Goal: Task Accomplishment & Management: Use online tool/utility

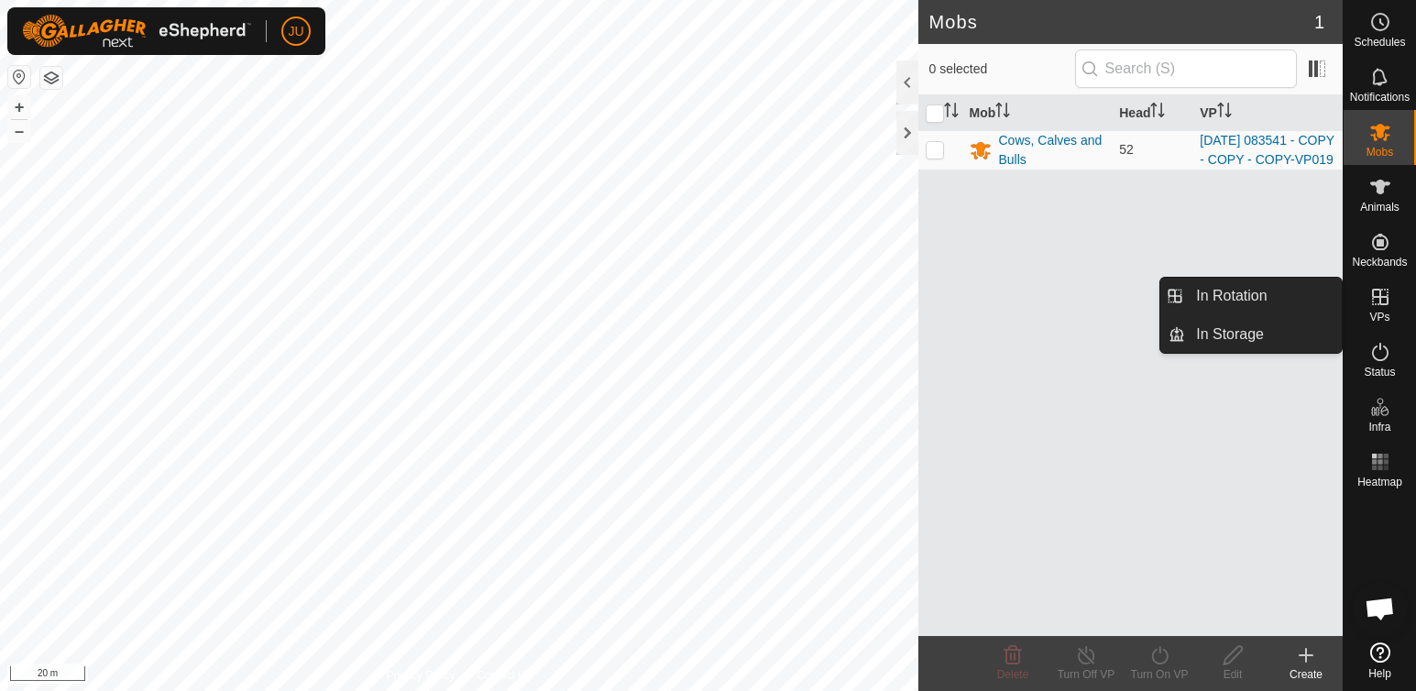
click at [1385, 297] on icon at bounding box center [1380, 297] width 16 height 16
click at [1236, 286] on link "In Rotation" at bounding box center [1263, 296] width 157 height 37
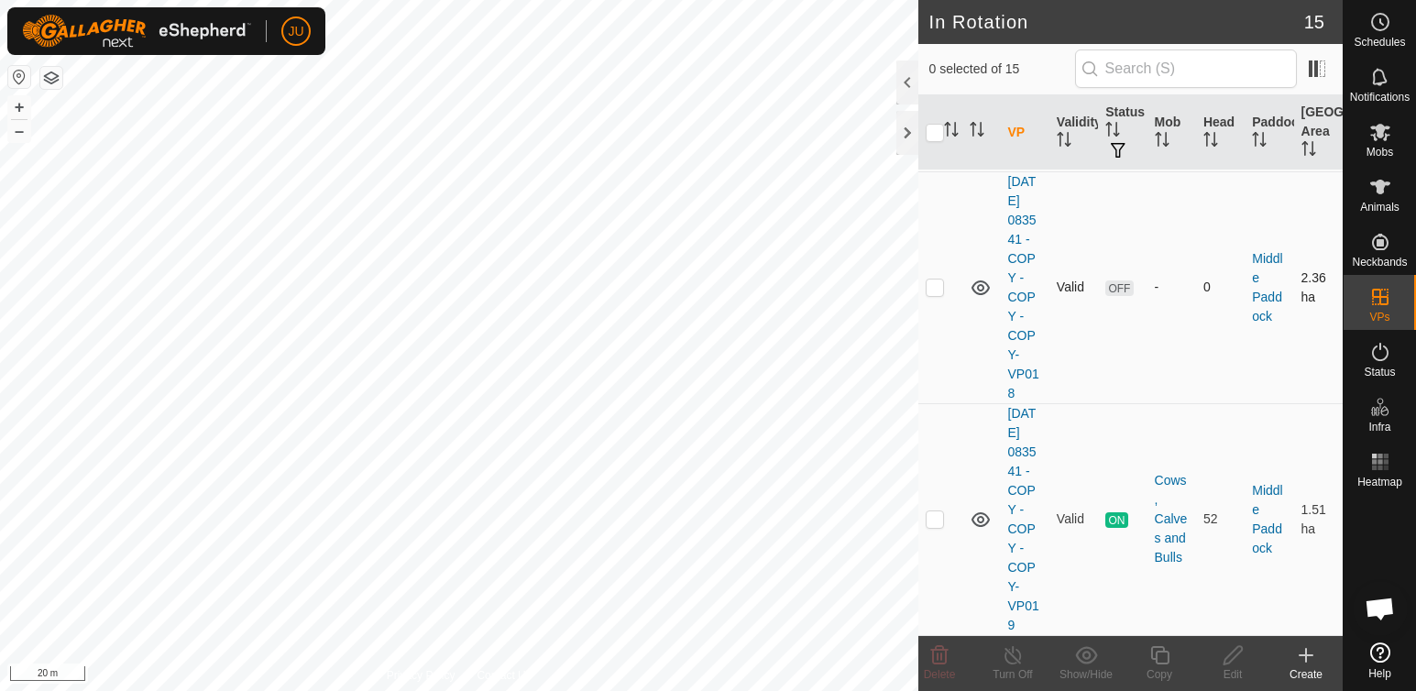
scroll to position [3220, 0]
click at [932, 511] on p-checkbox at bounding box center [934, 518] width 18 height 15
checkbox input "true"
click at [1157, 656] on icon at bounding box center [1159, 655] width 23 height 22
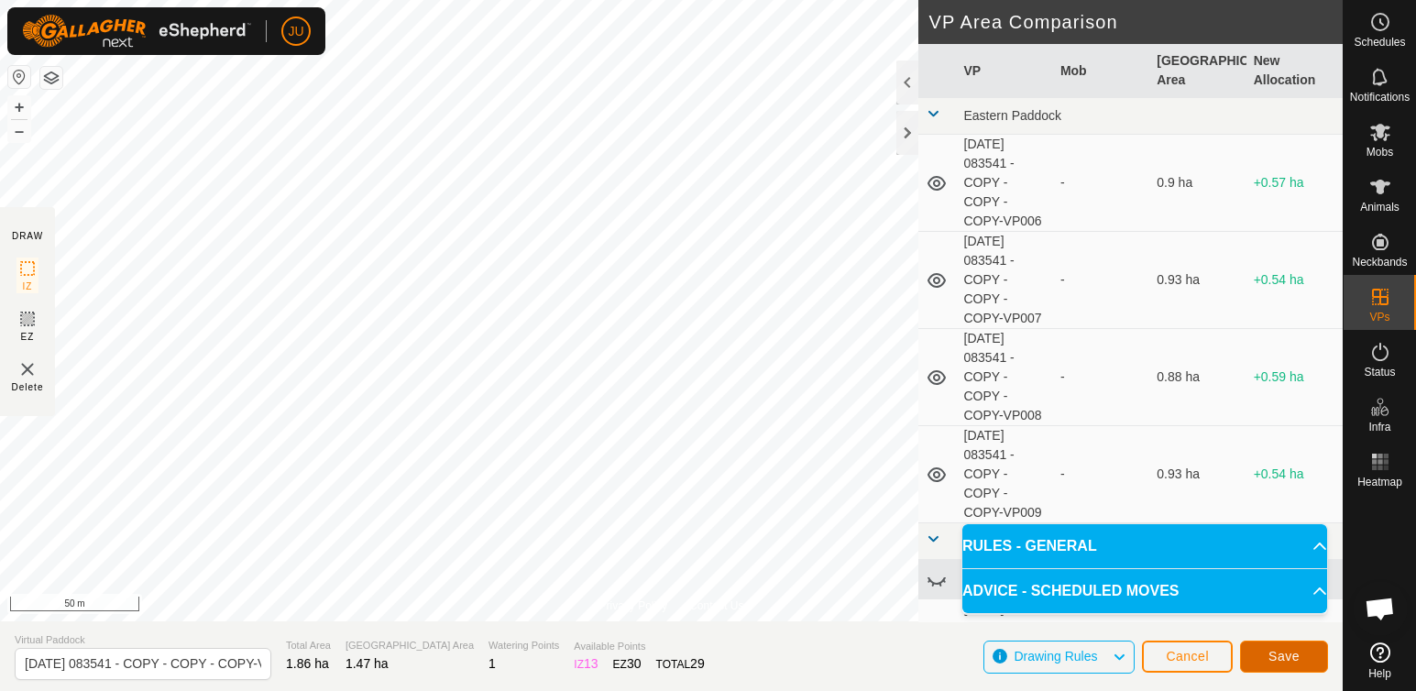
click at [1287, 654] on span "Save" at bounding box center [1283, 656] width 31 height 15
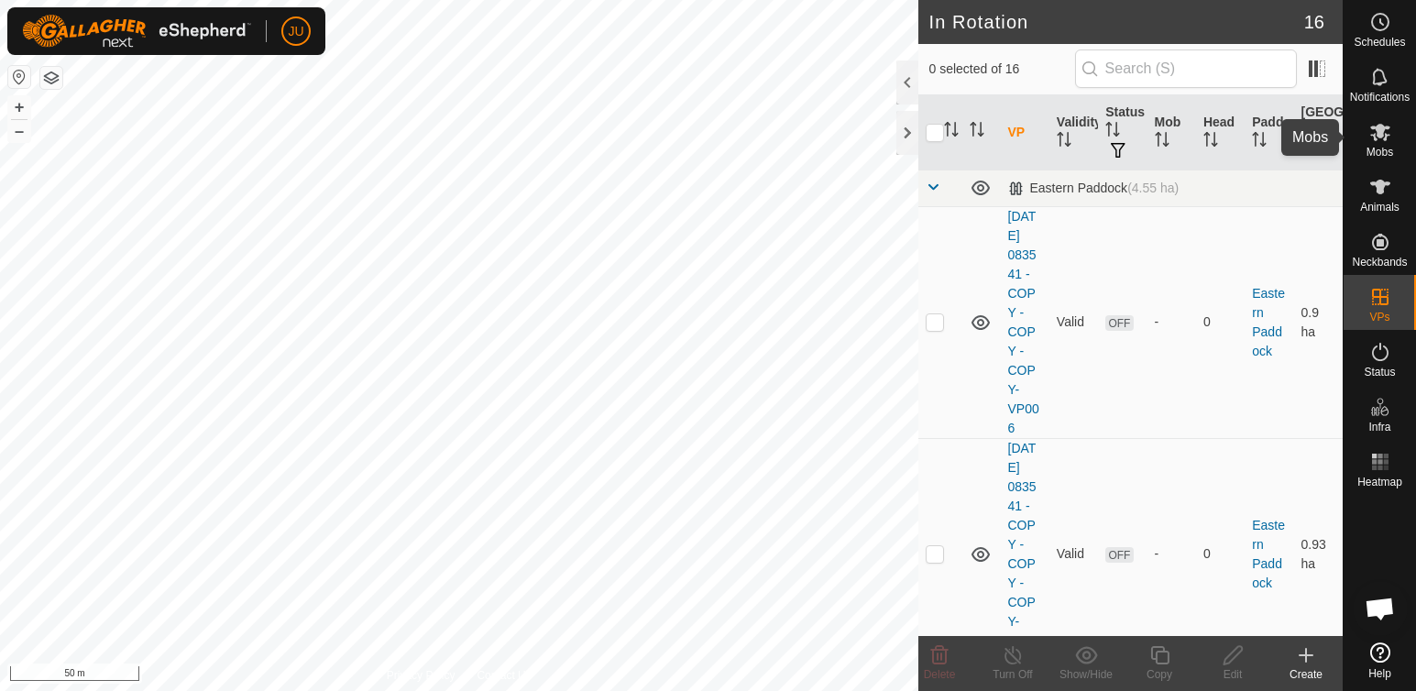
click at [1378, 129] on icon at bounding box center [1380, 132] width 20 height 17
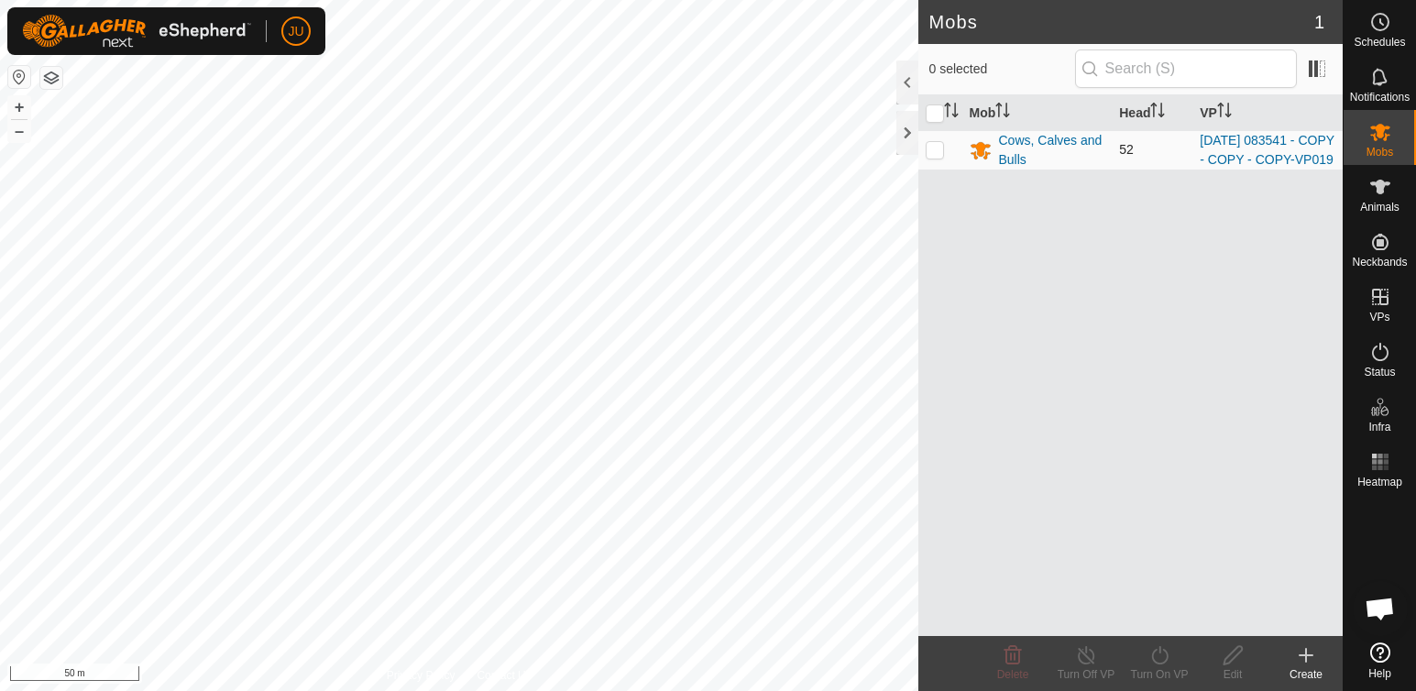
click at [936, 157] on p-checkbox at bounding box center [934, 149] width 18 height 15
checkbox input "true"
click at [1164, 652] on icon at bounding box center [1159, 655] width 23 height 22
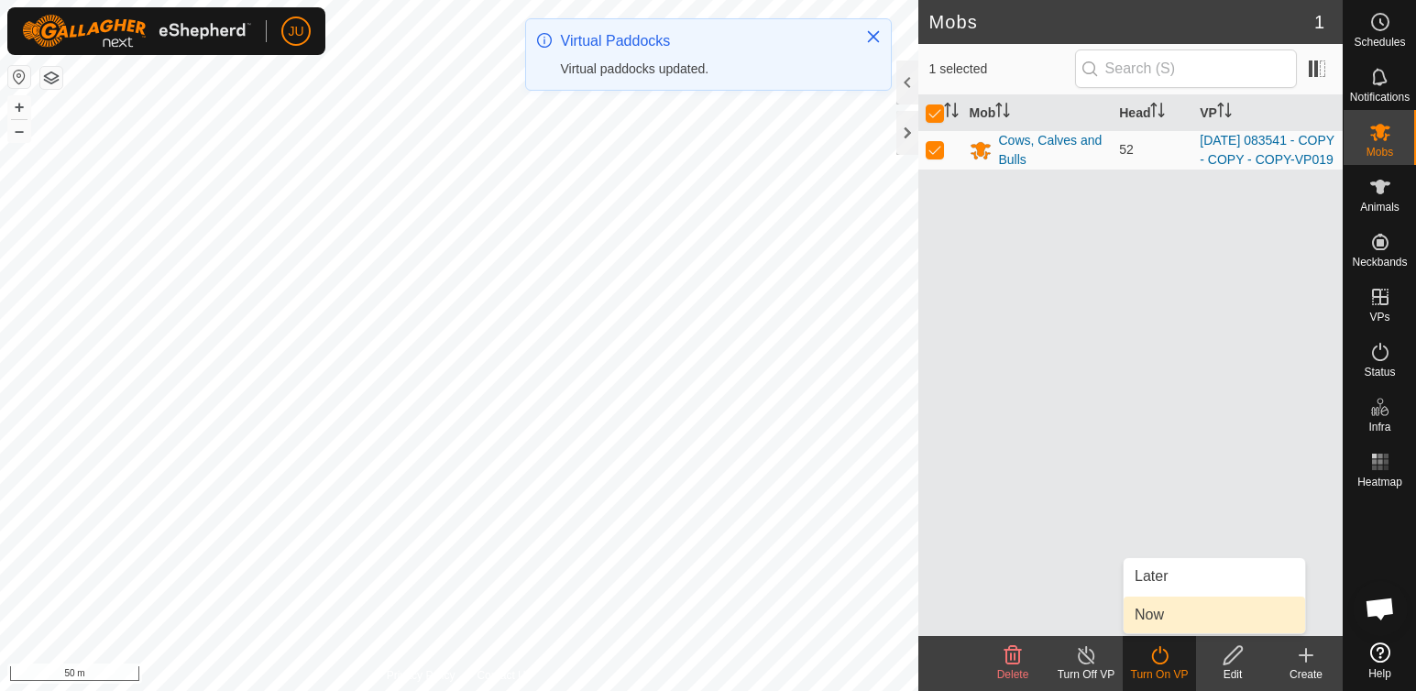
click at [1180, 617] on link "Now" at bounding box center [1213, 615] width 181 height 37
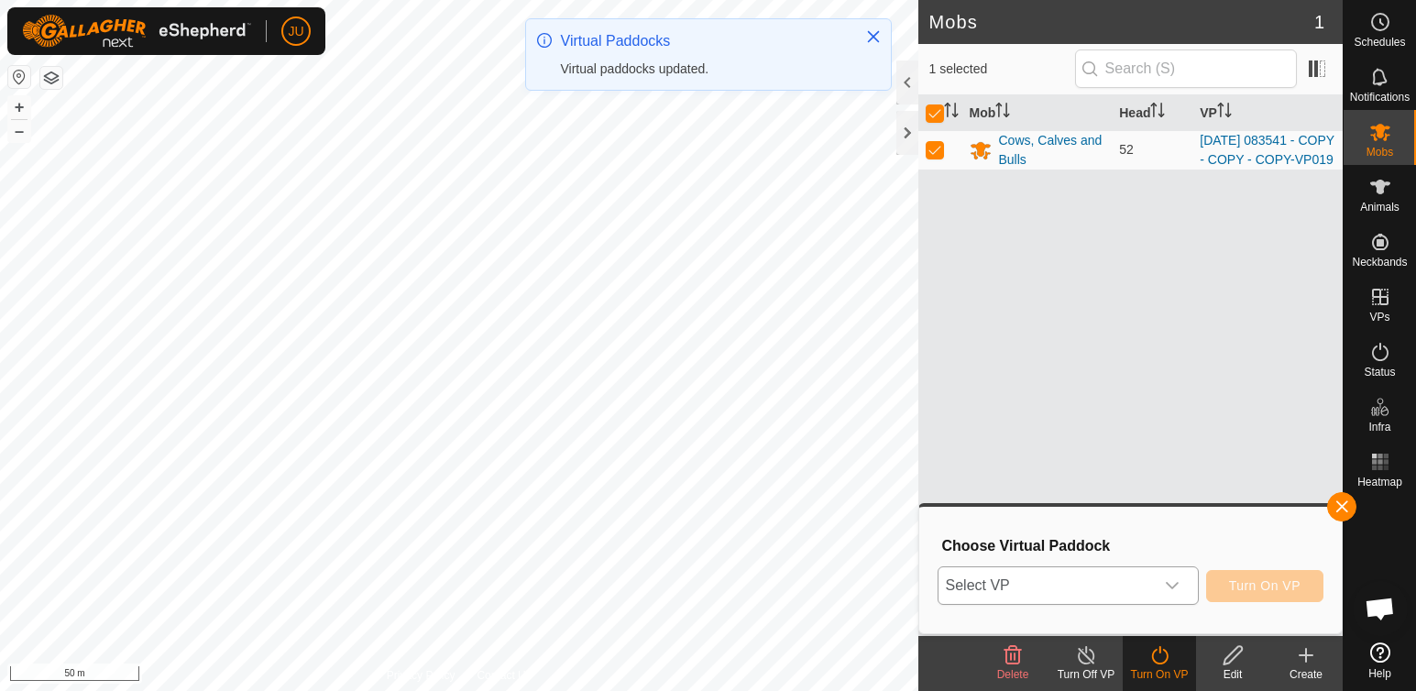
click at [1128, 579] on span "Select VP" at bounding box center [1045, 585] width 215 height 37
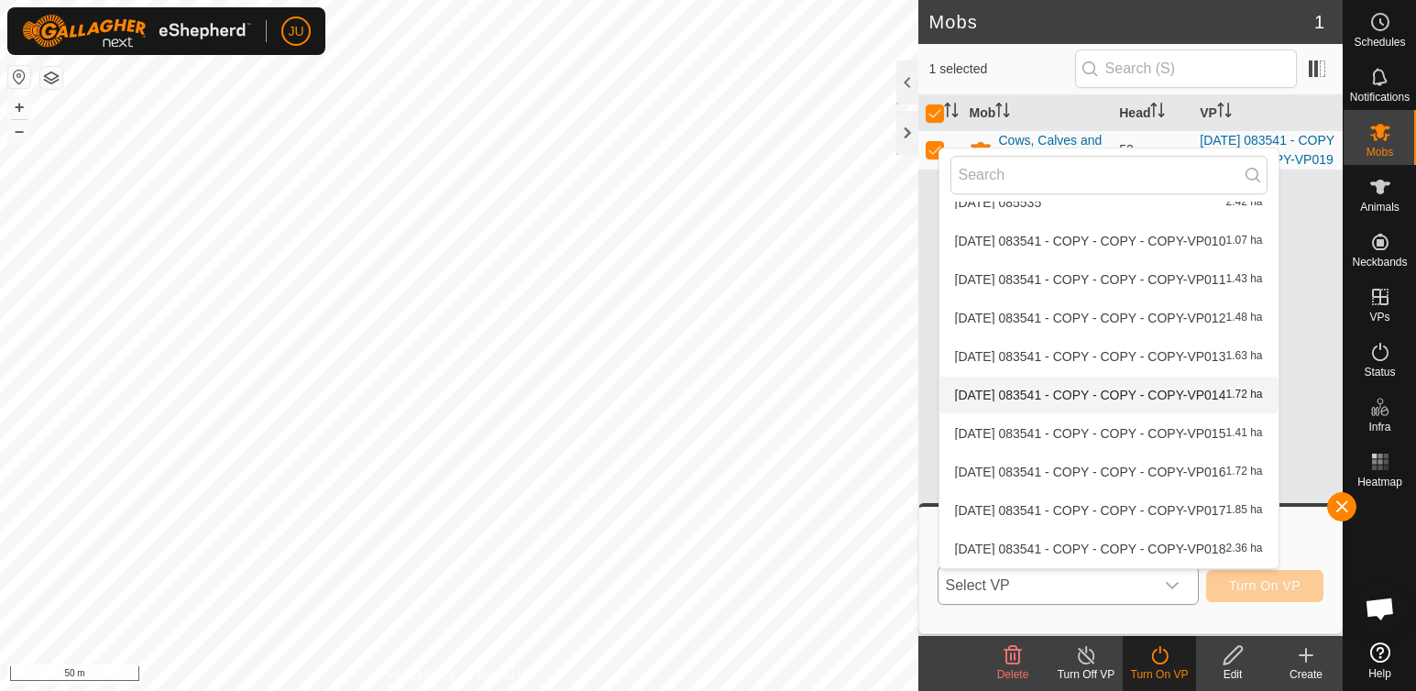
scroll to position [332, 0]
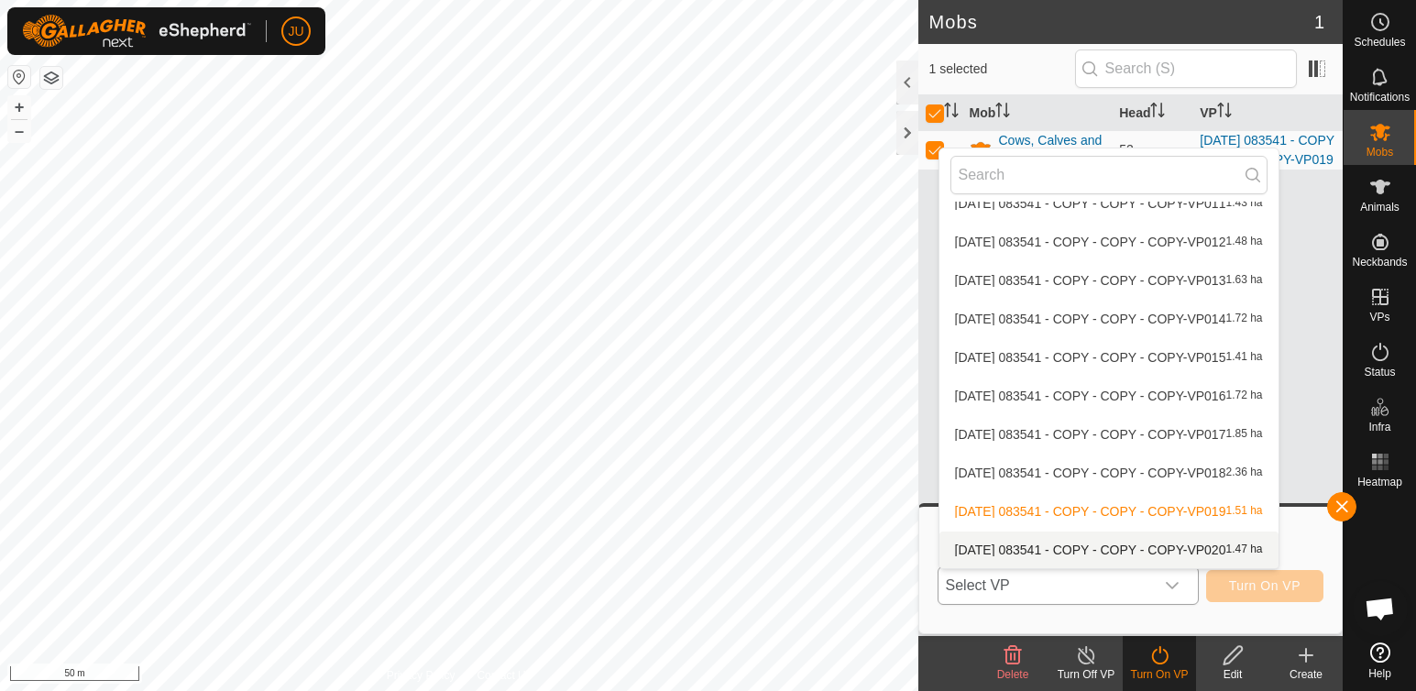
click at [1084, 549] on li "[DATE] 083541 - COPY - COPY - COPY-VP020 1.47 ha" at bounding box center [1108, 549] width 339 height 37
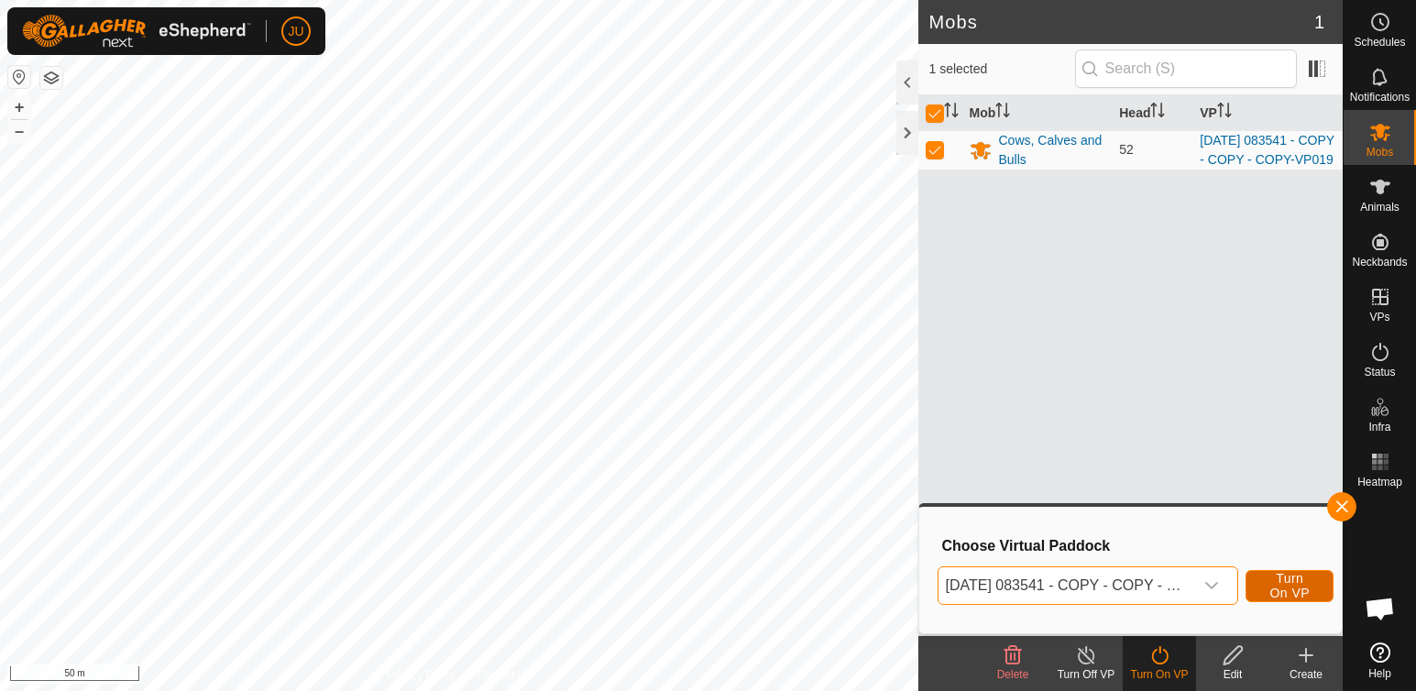
click at [1287, 582] on span "Turn On VP" at bounding box center [1289, 585] width 42 height 29
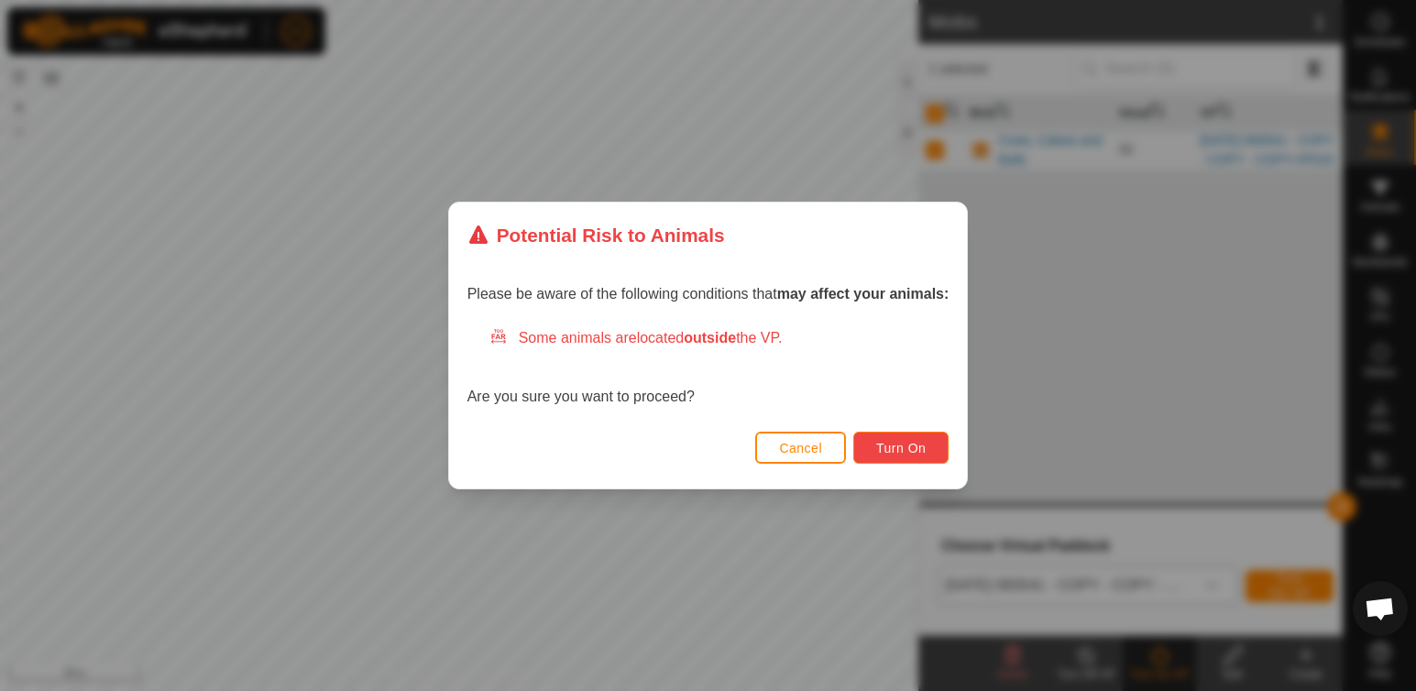
click at [898, 444] on span "Turn On" at bounding box center [900, 448] width 49 height 15
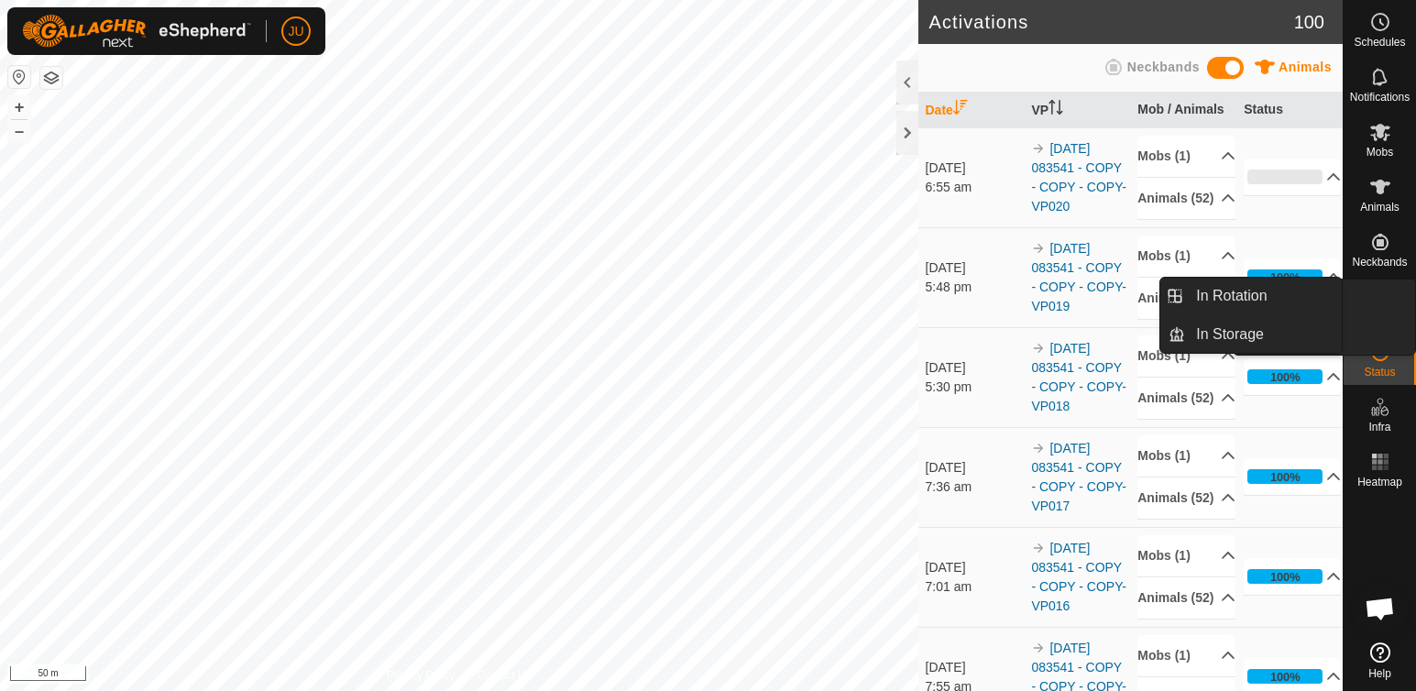
click at [1383, 298] on link "In Rotation" at bounding box center [1336, 297] width 157 height 37
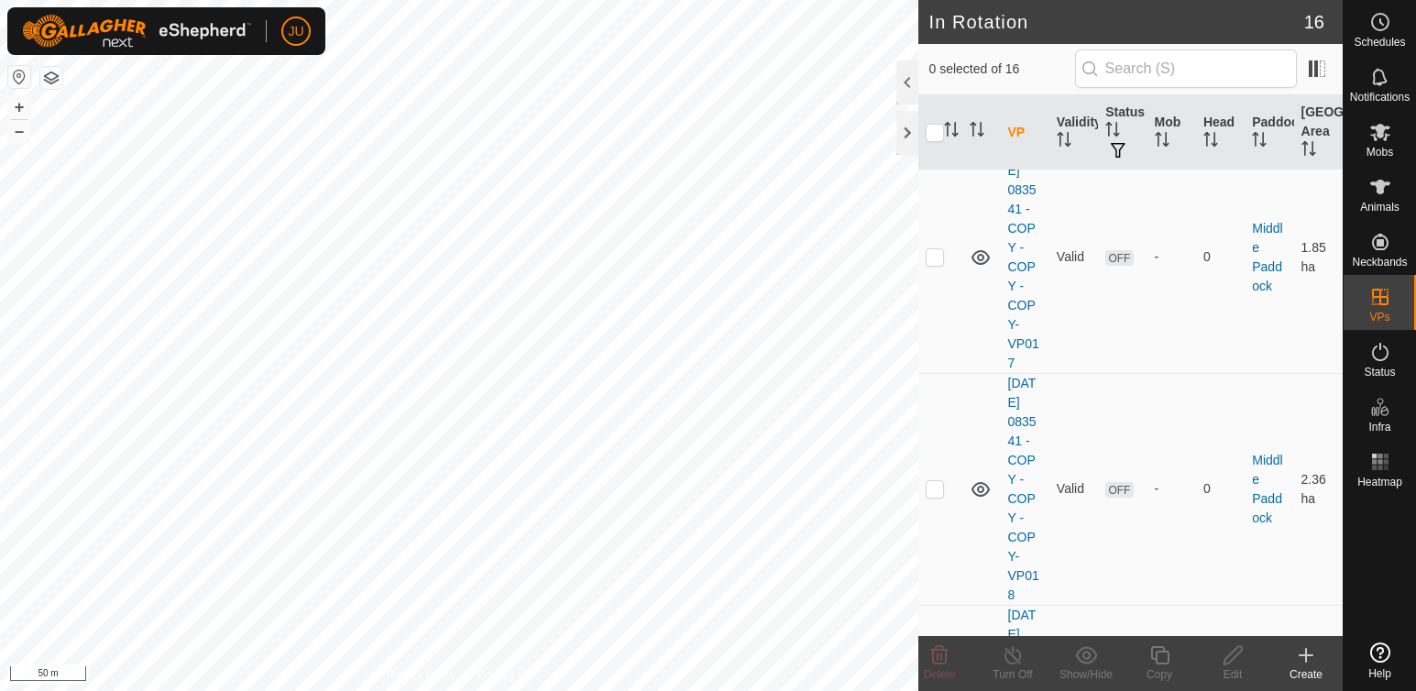
scroll to position [3471, 0]
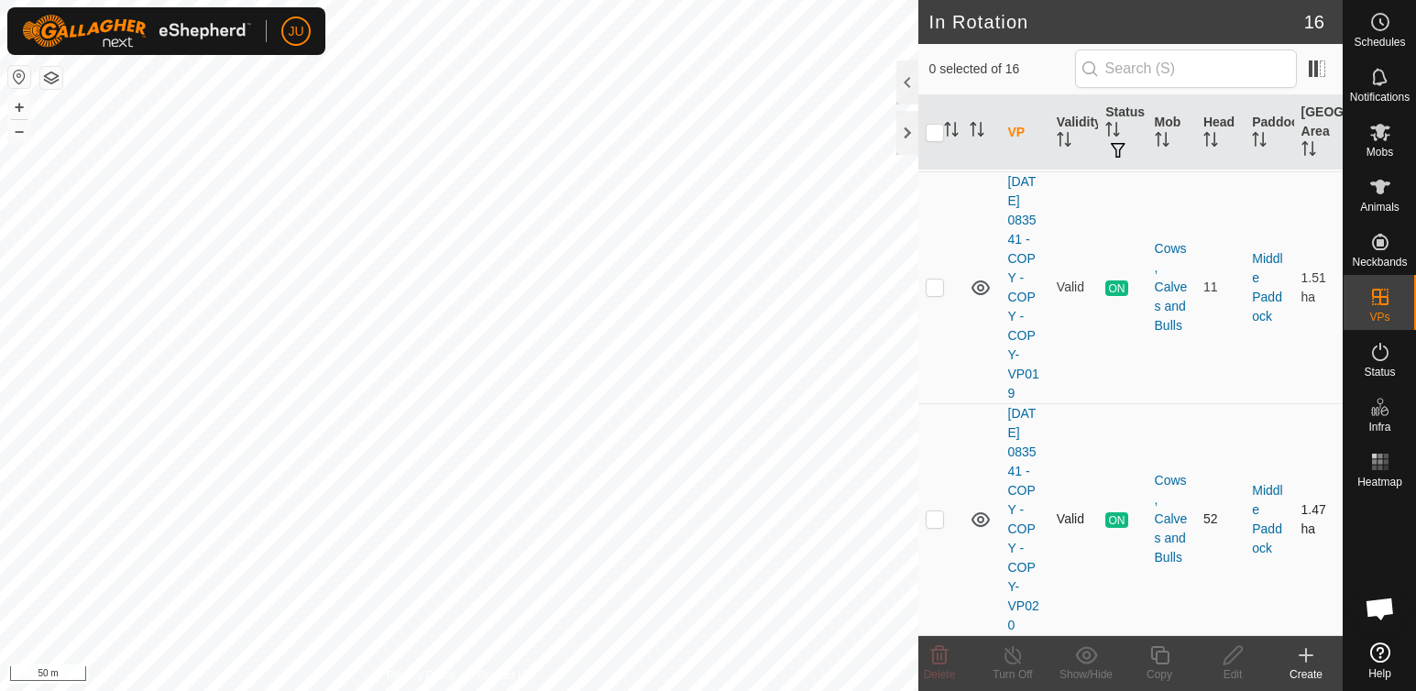
click at [944, 512] on td at bounding box center [940, 519] width 44 height 232
checkbox input "true"
click at [1160, 658] on icon at bounding box center [1159, 655] width 23 height 22
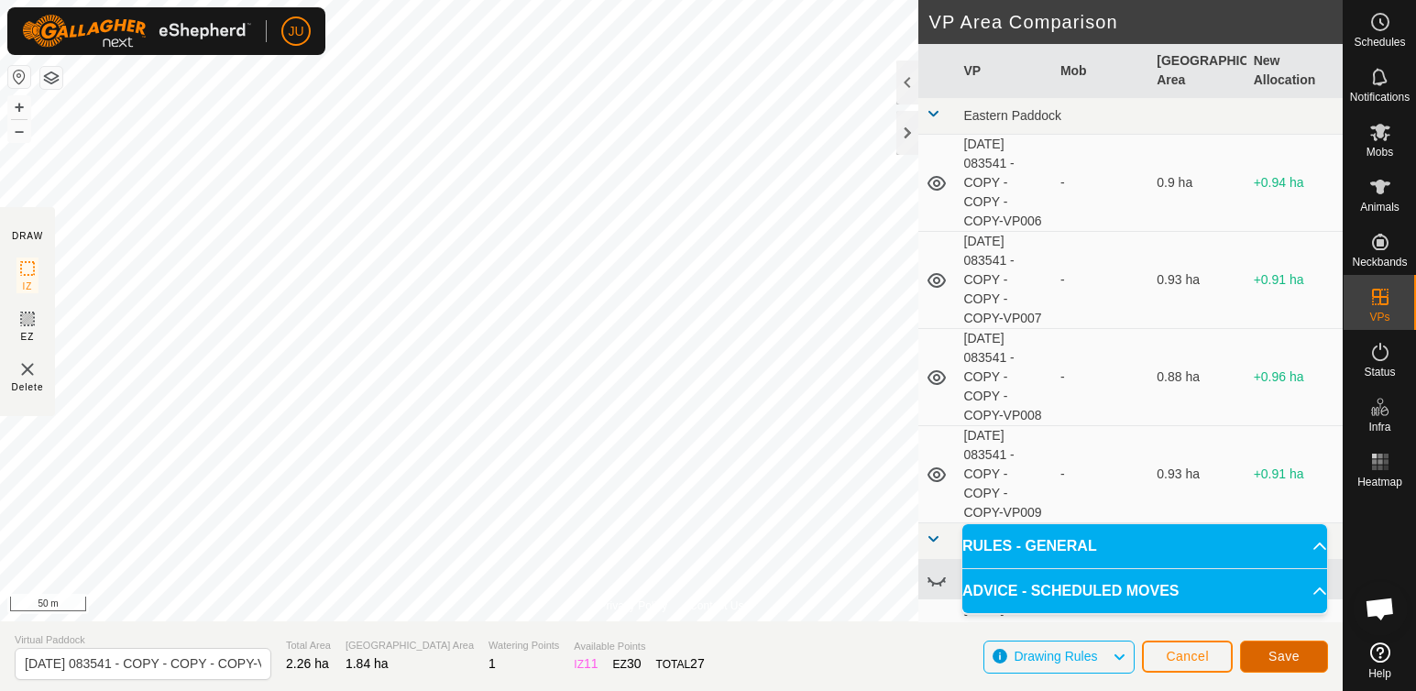
click at [1295, 654] on span "Save" at bounding box center [1283, 656] width 31 height 15
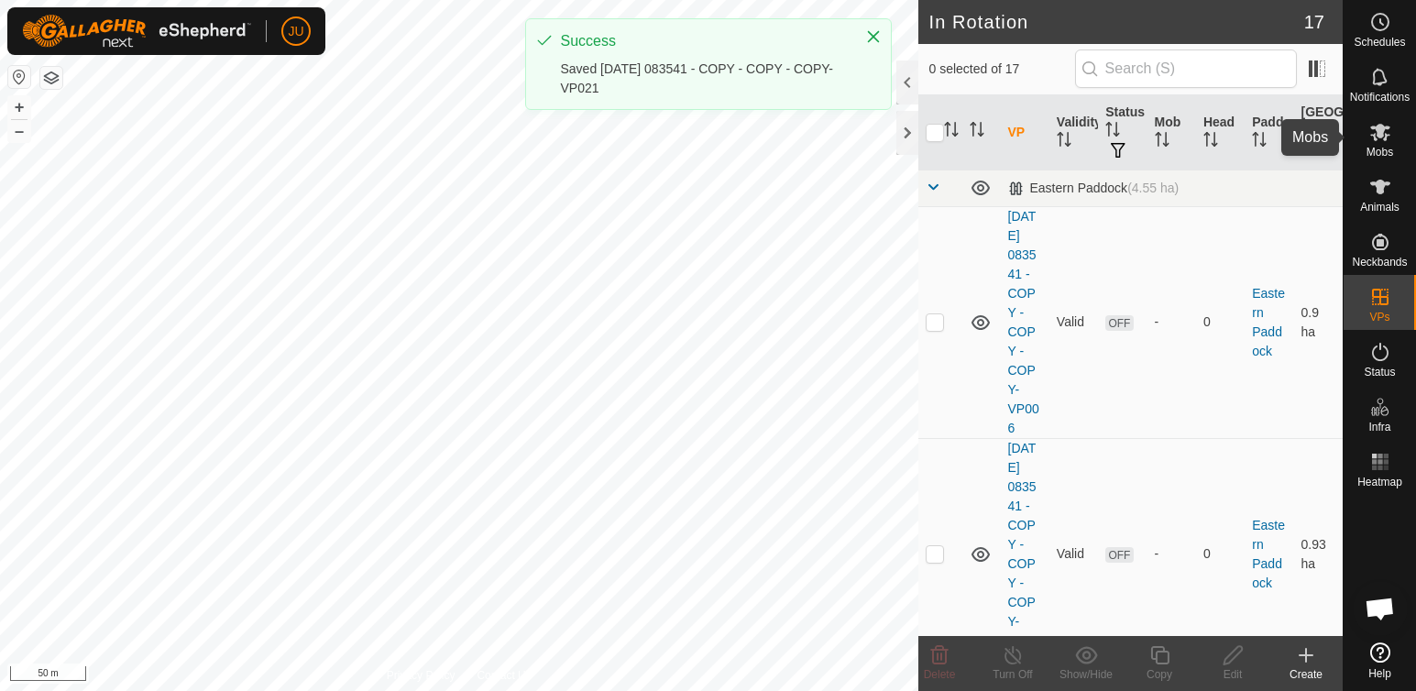
click at [1383, 134] on icon at bounding box center [1380, 132] width 20 height 17
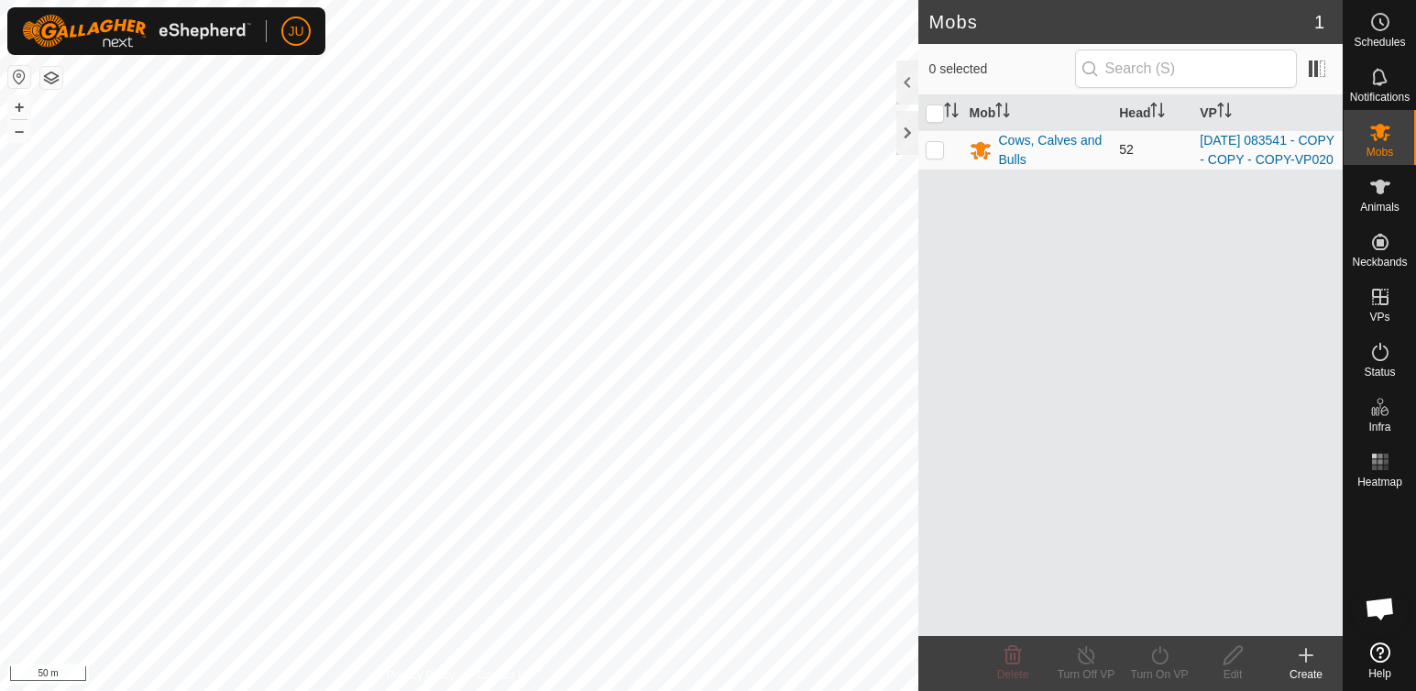
click at [932, 157] on p-checkbox at bounding box center [934, 149] width 18 height 15
checkbox input "true"
click at [1160, 649] on icon at bounding box center [1159, 655] width 16 height 18
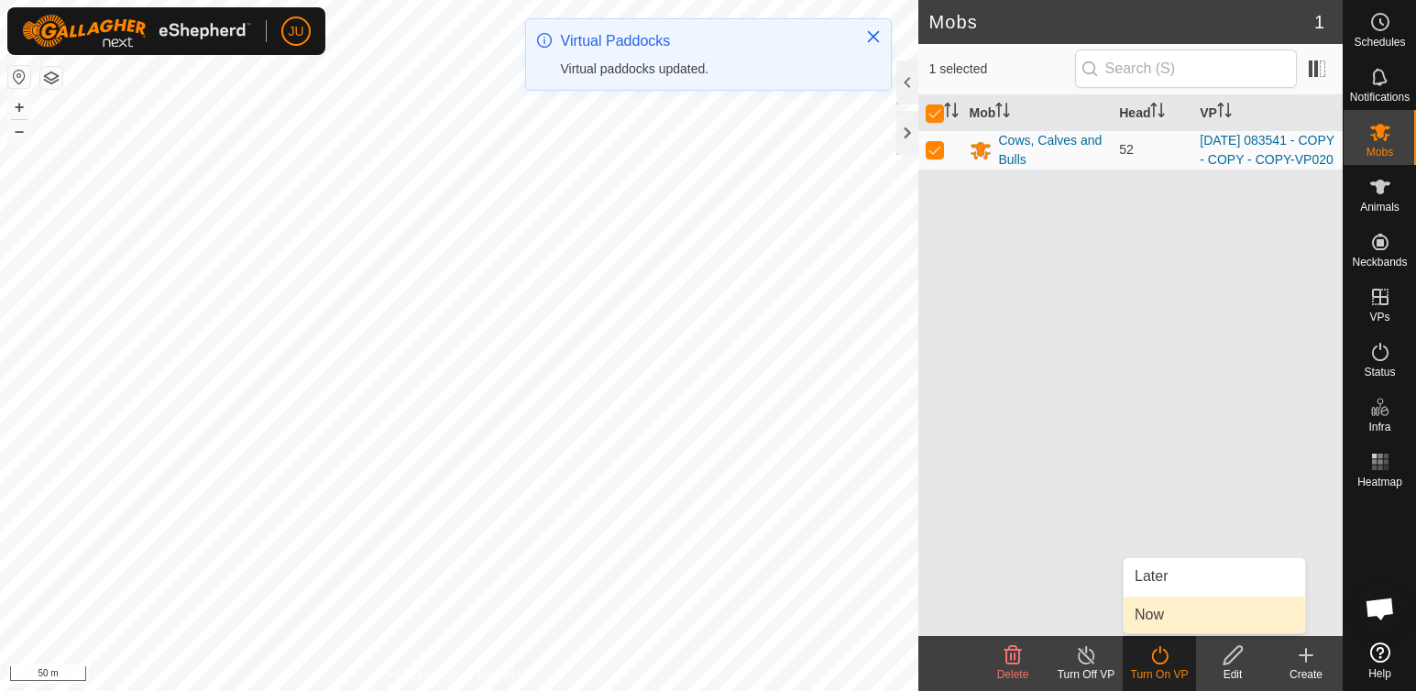
click at [1177, 610] on link "Now" at bounding box center [1213, 615] width 181 height 37
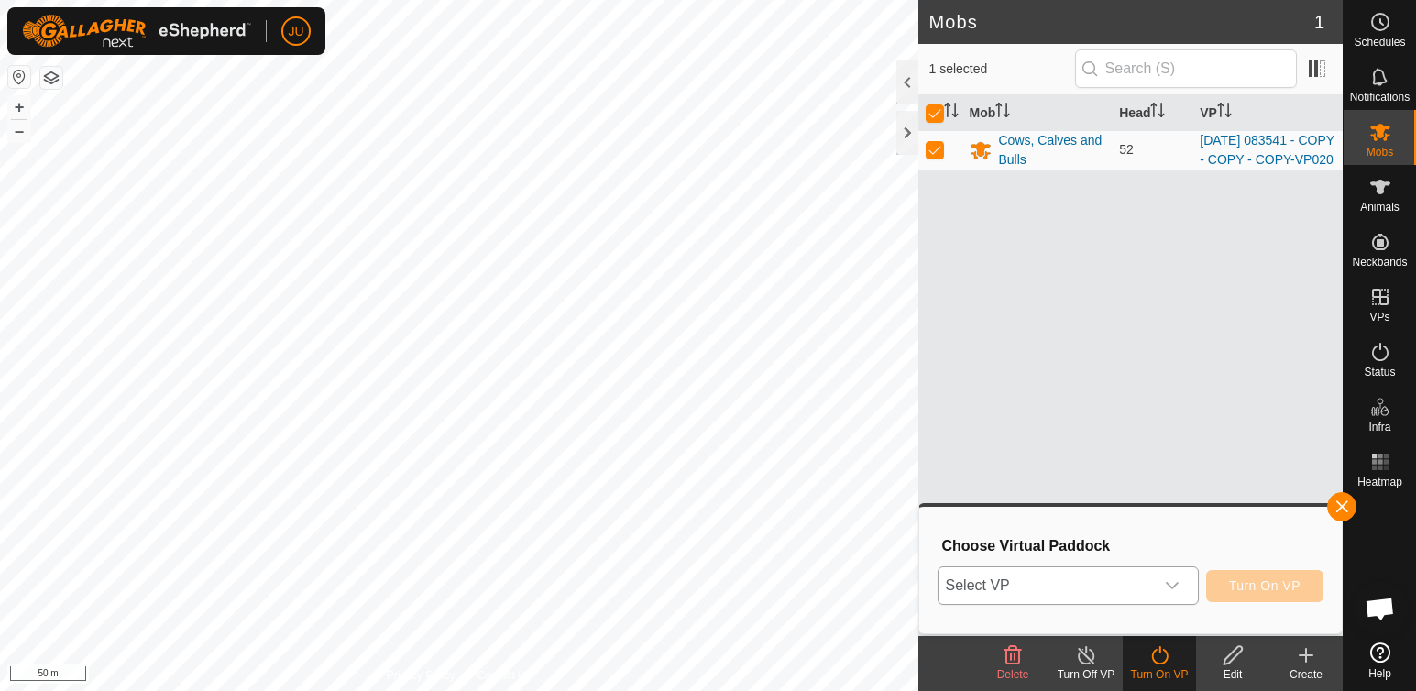
click at [1073, 586] on span "Select VP" at bounding box center [1045, 585] width 215 height 37
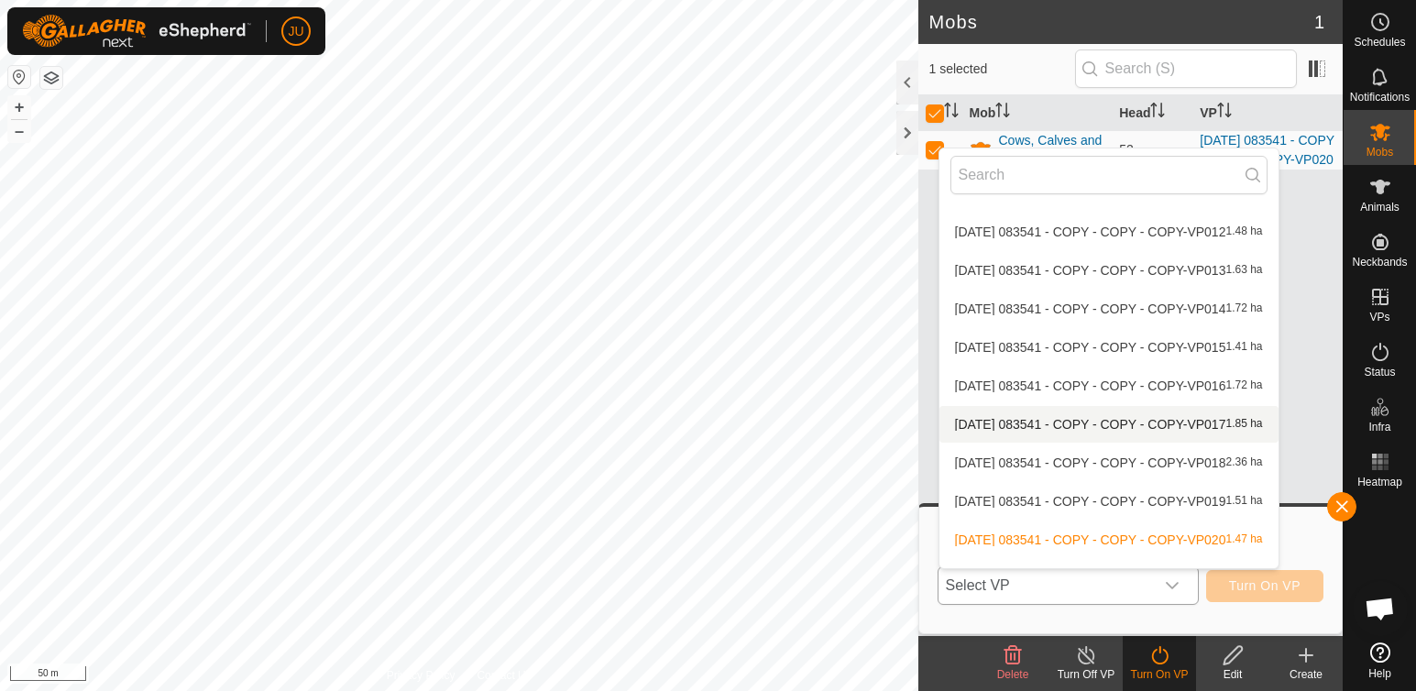
scroll to position [370, 0]
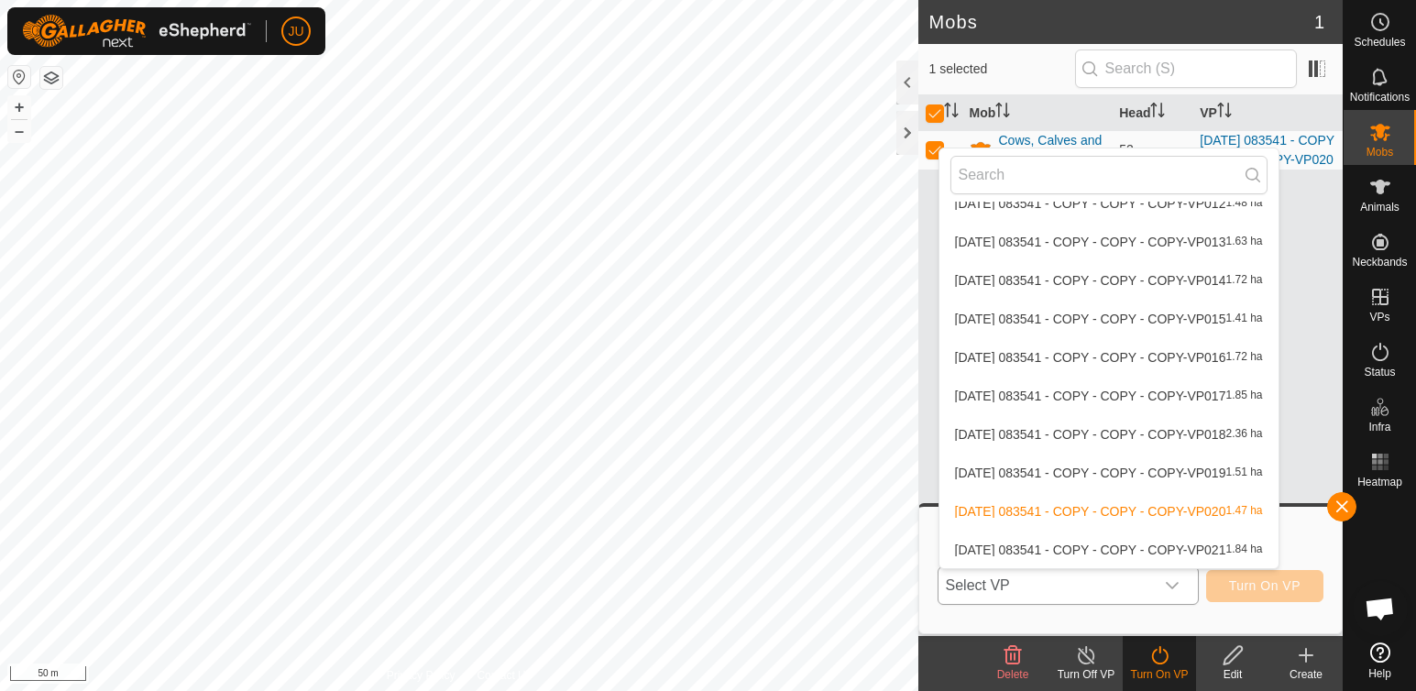
click at [1033, 545] on li "2025-08-12 083541 - COPY - COPY - COPY-VP021 1.84 ha" at bounding box center [1108, 549] width 339 height 37
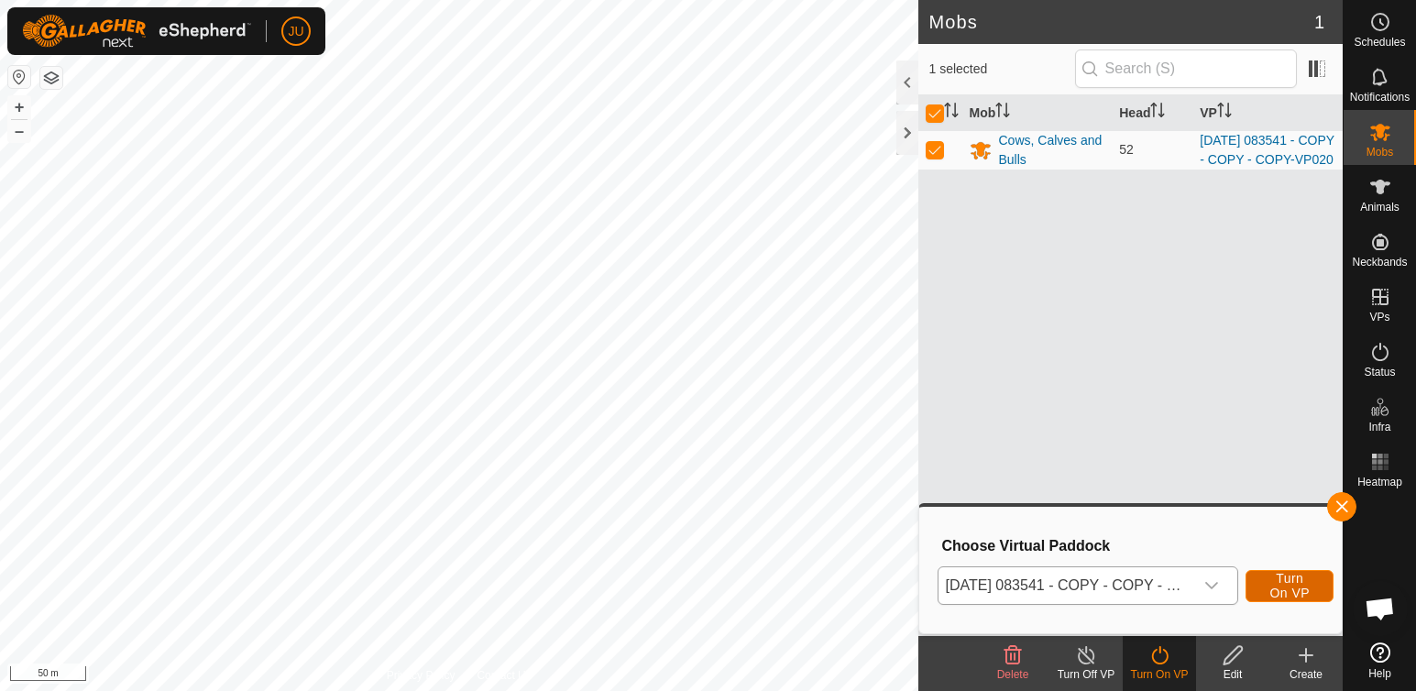
click at [1285, 581] on span "Turn On VP" at bounding box center [1289, 585] width 42 height 29
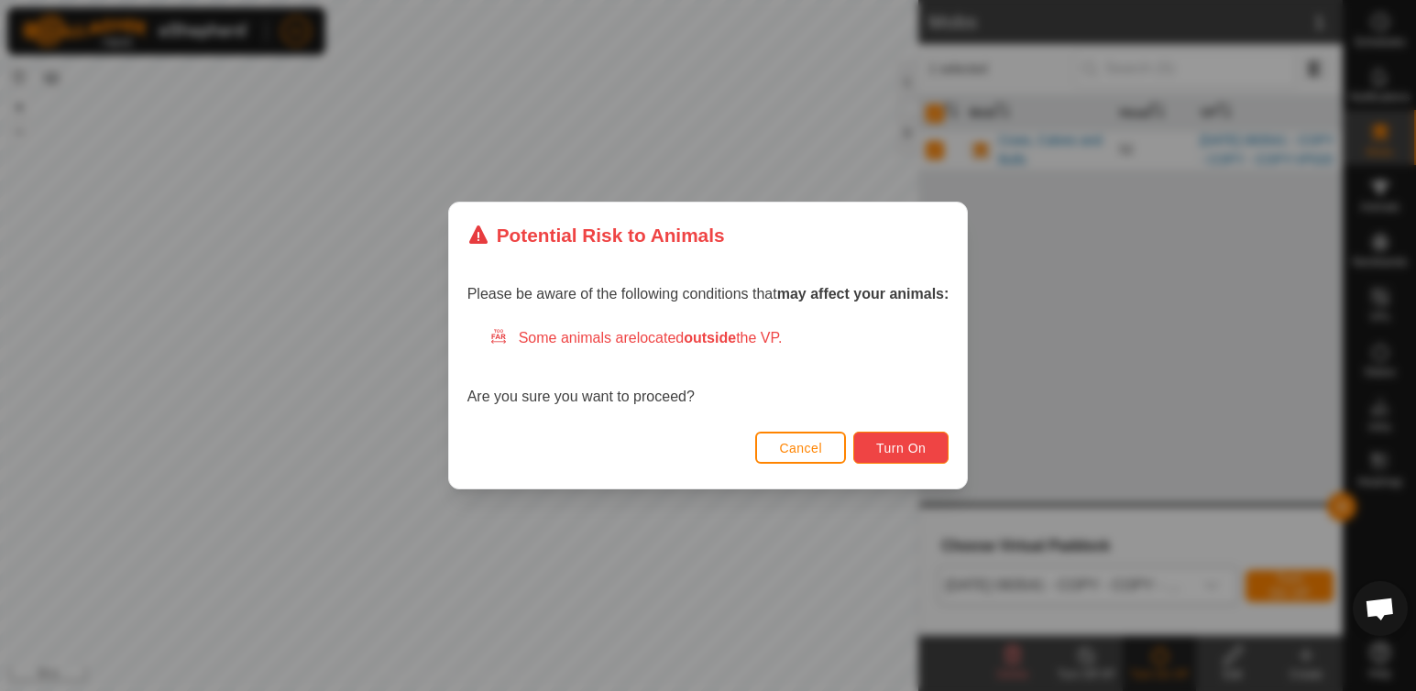
click at [893, 449] on span "Turn On" at bounding box center [900, 448] width 49 height 15
